Goal: Use online tool/utility: Utilize a website feature to perform a specific function

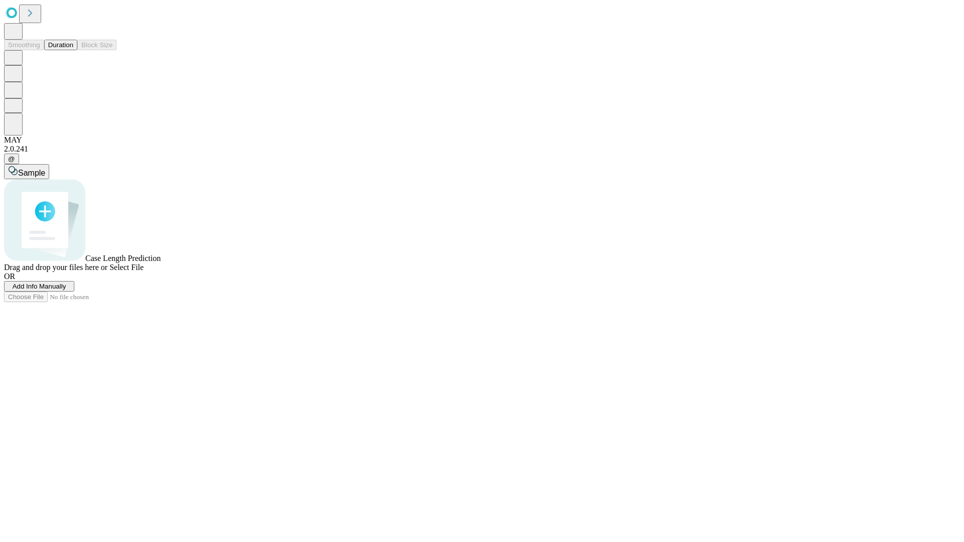
click at [73, 50] on button "Duration" at bounding box center [60, 45] width 33 height 11
click at [45, 169] on span "Sample" at bounding box center [31, 173] width 27 height 9
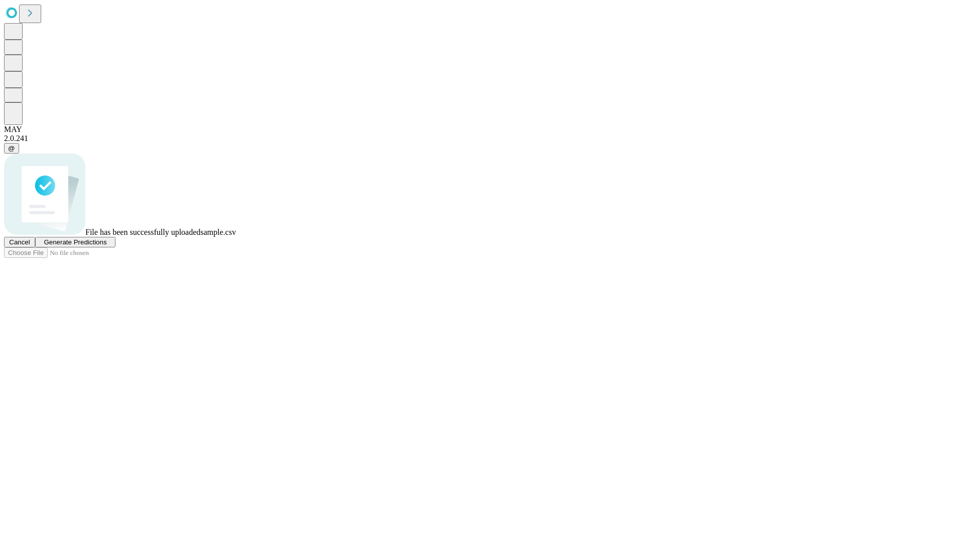
click at [106, 246] on span "Generate Predictions" at bounding box center [75, 242] width 63 height 8
